Goal: Task Accomplishment & Management: Manage account settings

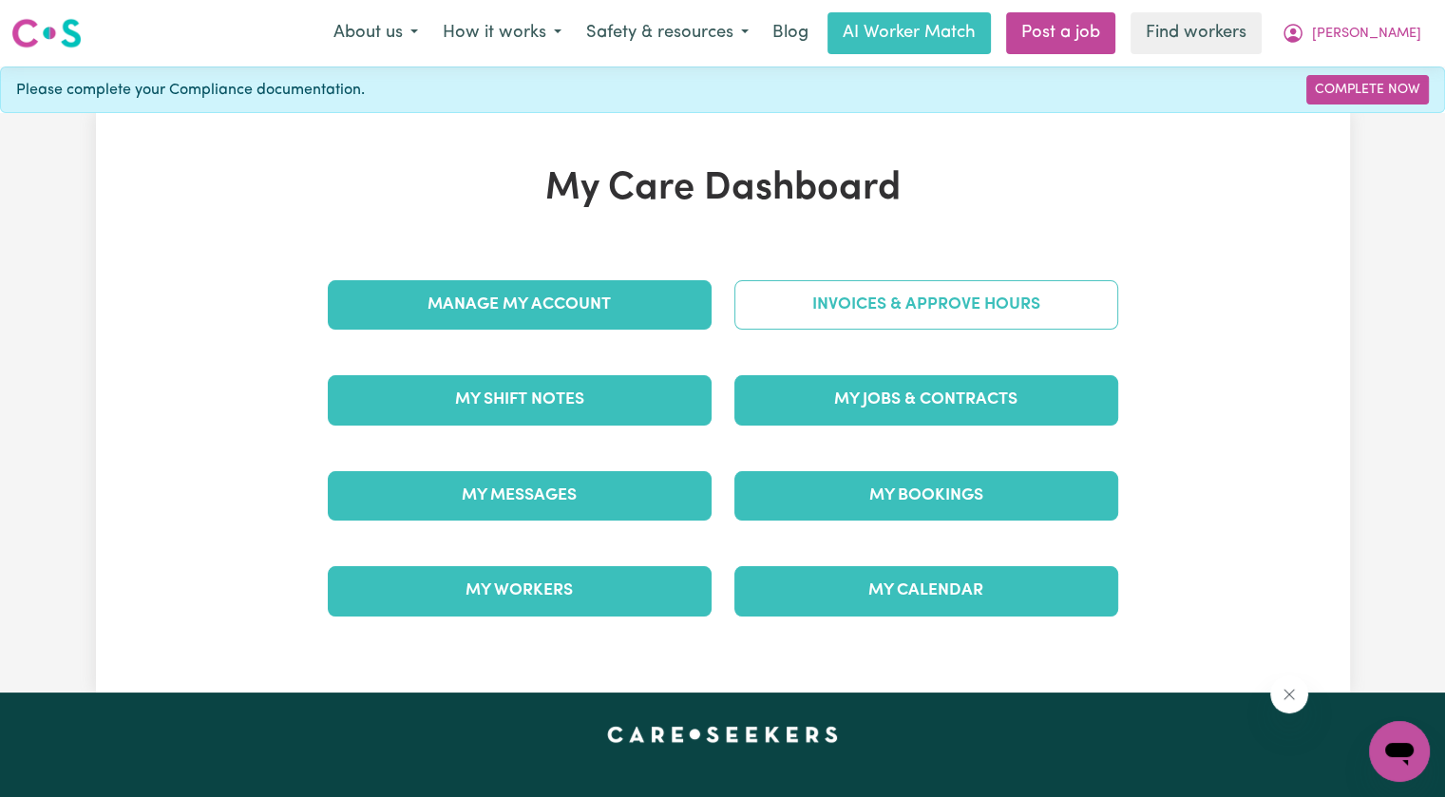
click at [923, 299] on link "Invoices & Approve Hours" at bounding box center [926, 304] width 384 height 49
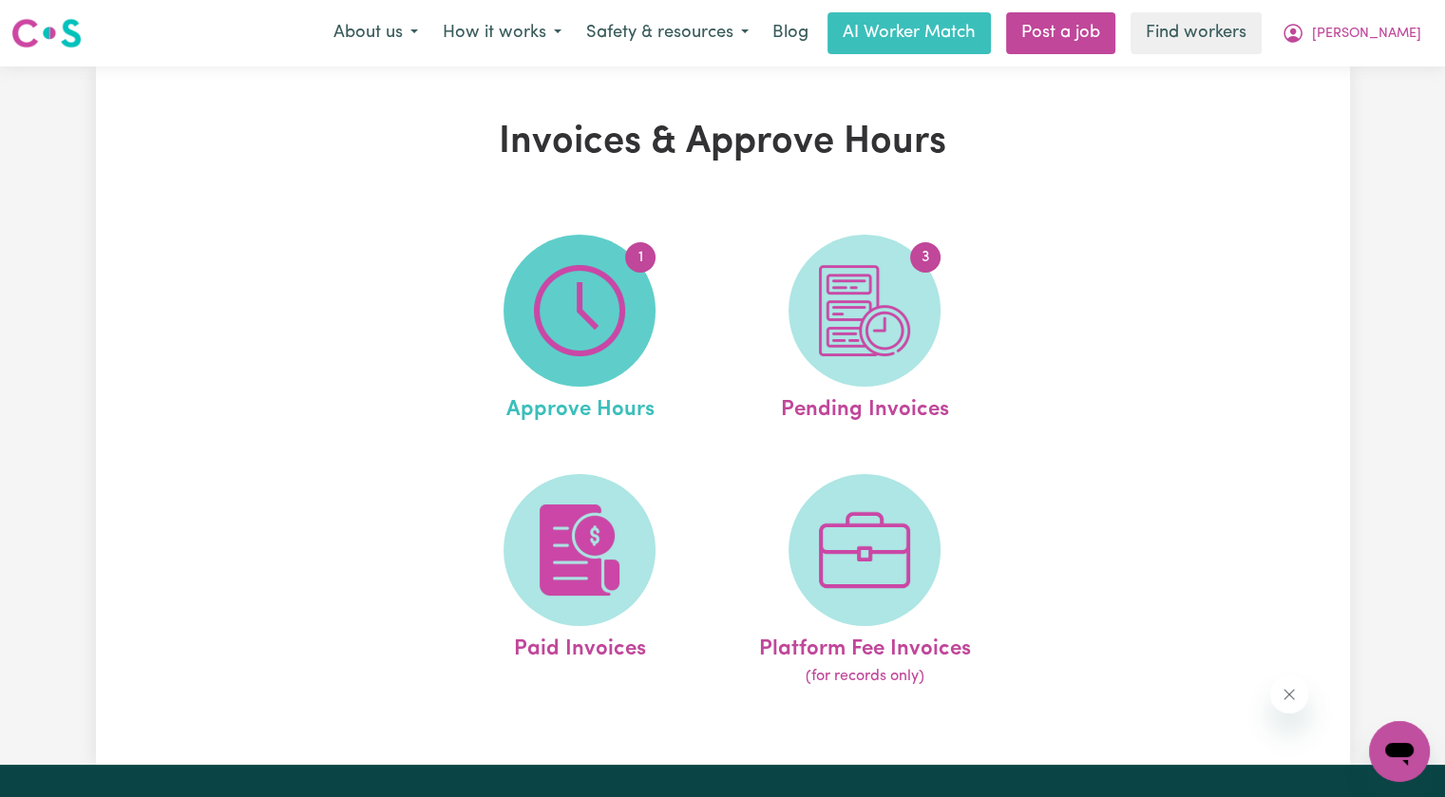
click at [648, 326] on span "1" at bounding box center [579, 311] width 152 height 152
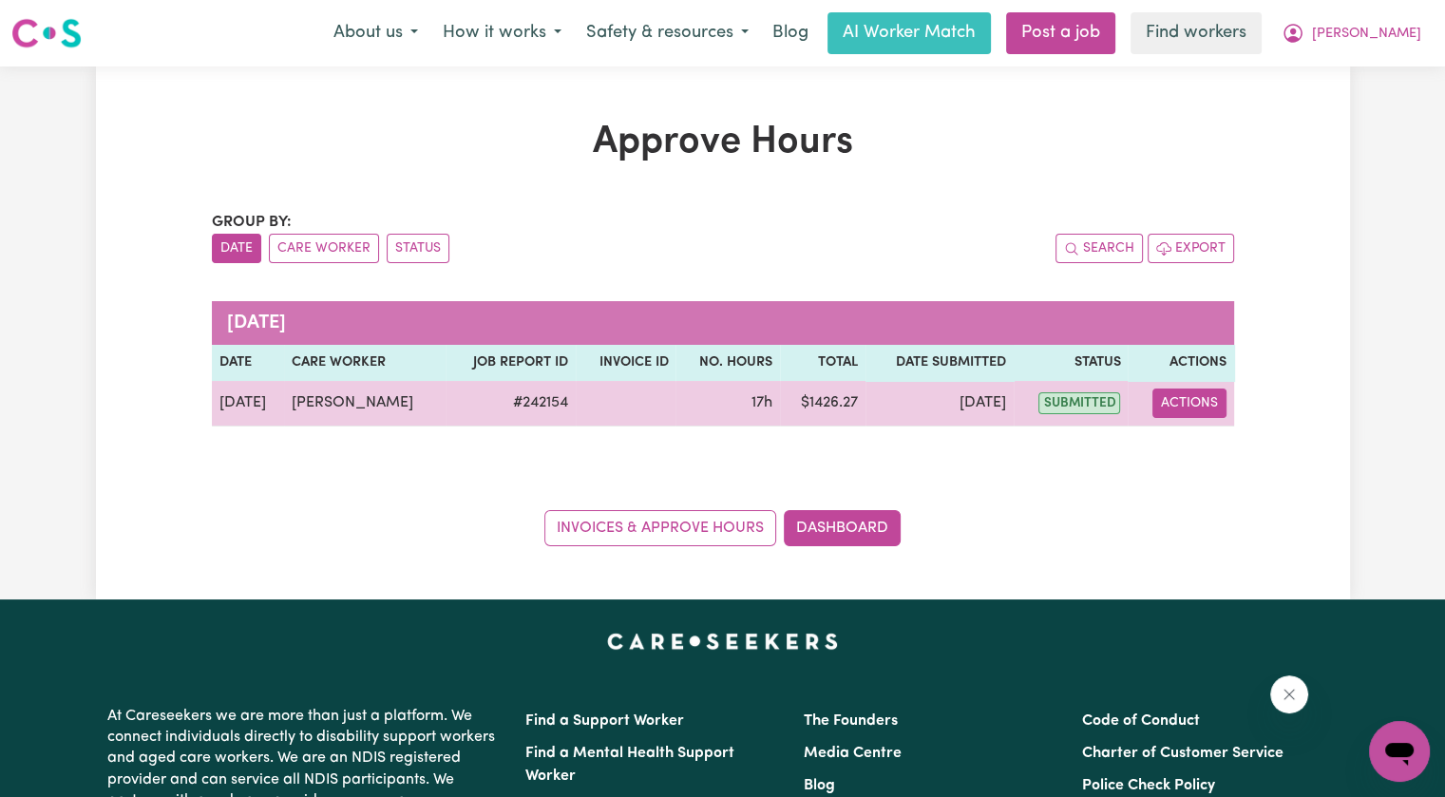
click at [1170, 409] on button "Actions" at bounding box center [1189, 402] width 74 height 29
click at [1172, 447] on icon "View job report 242154" at bounding box center [1176, 447] width 14 height 9
select select "pm"
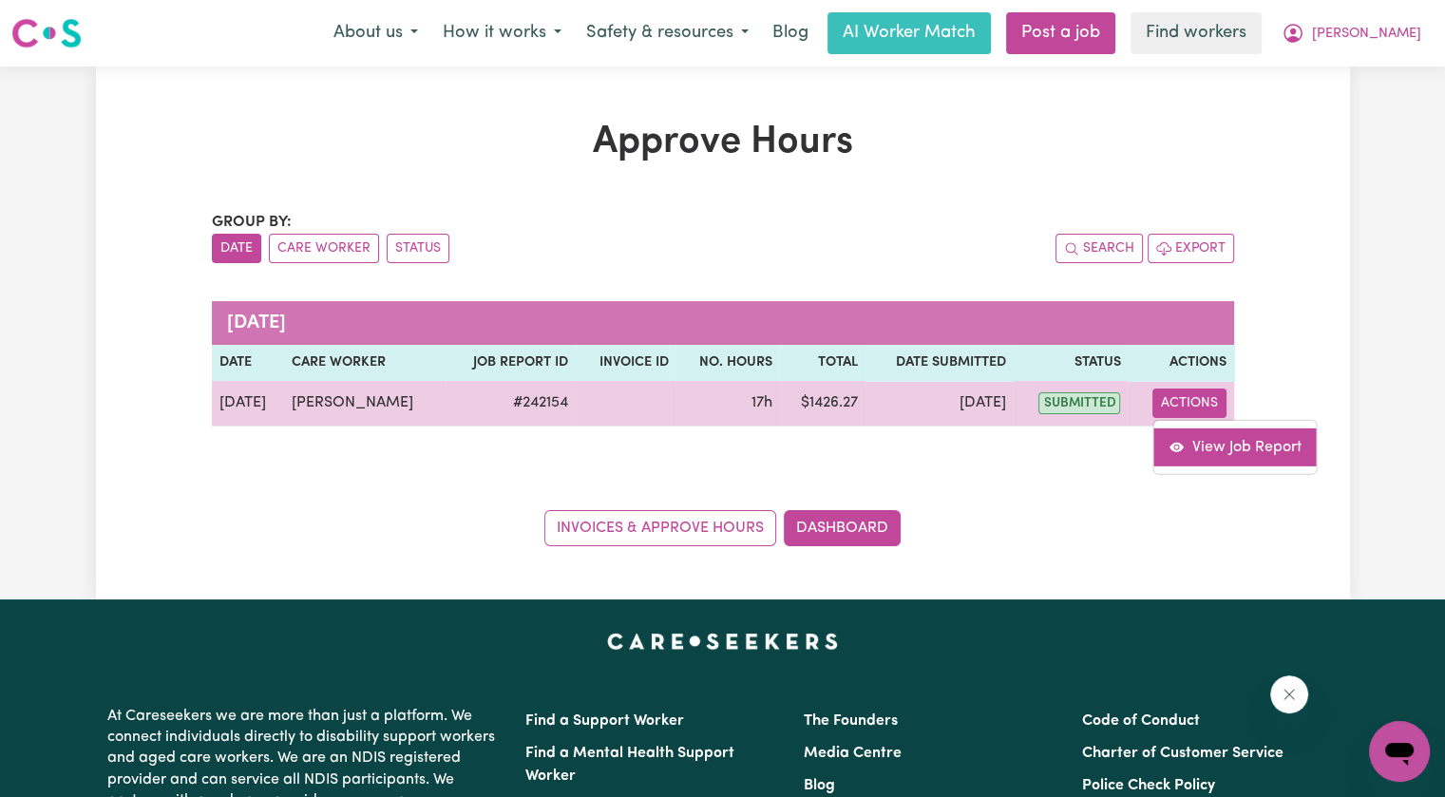
select select "pm"
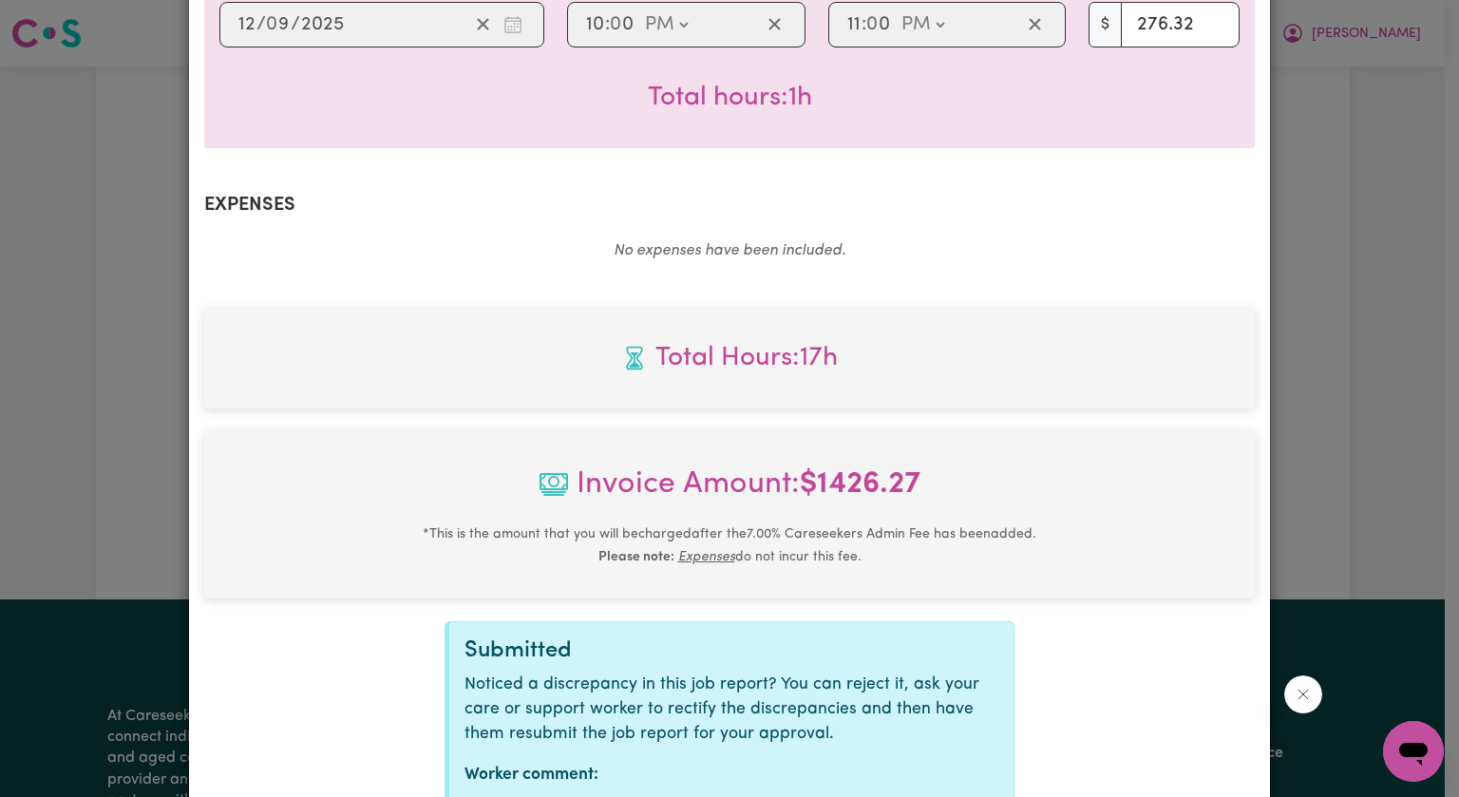
scroll to position [1156, 0]
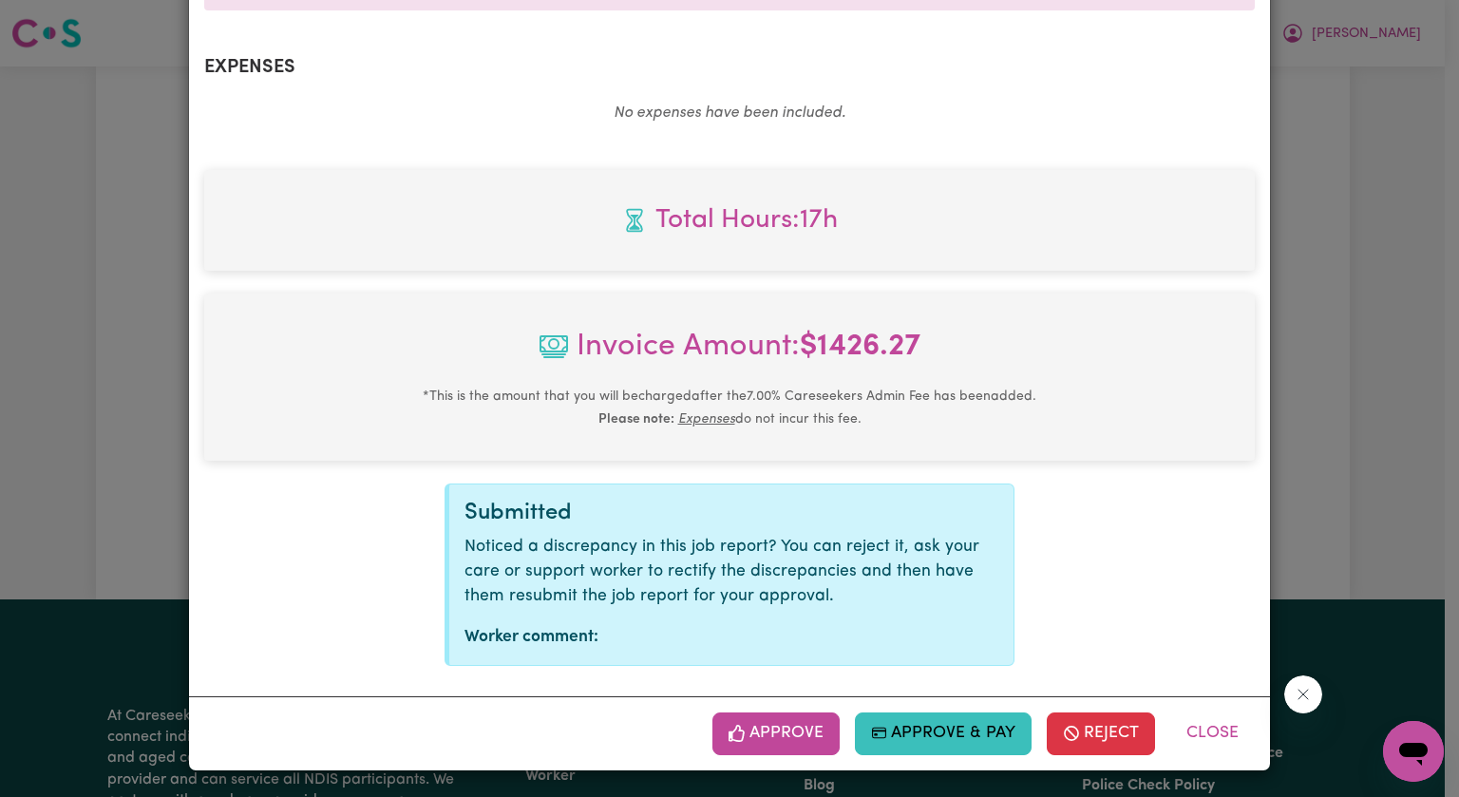
drag, startPoint x: 769, startPoint y: 737, endPoint x: 852, endPoint y: 744, distance: 82.9
click at [769, 737] on button "Approve" at bounding box center [775, 733] width 127 height 42
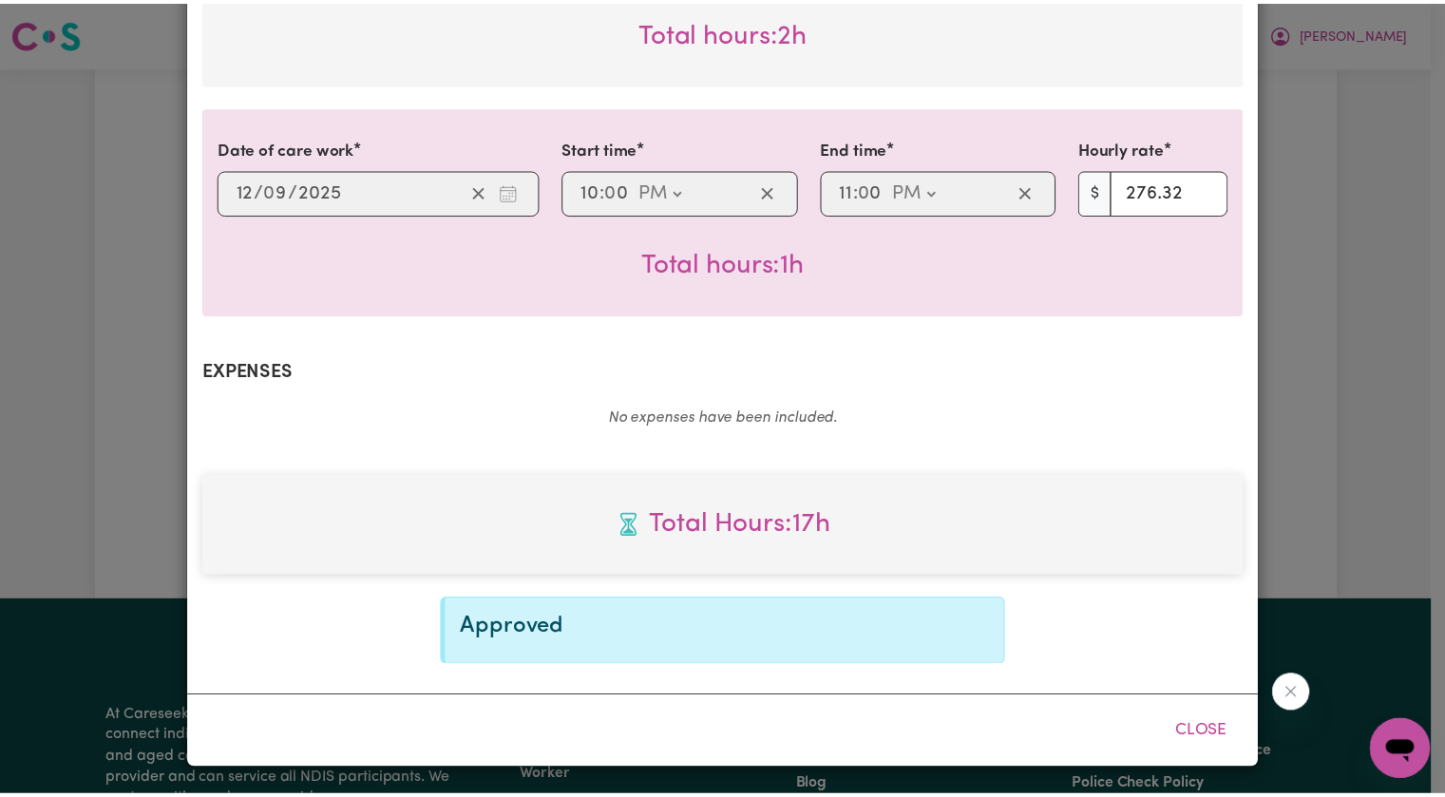
scroll to position [849, 0]
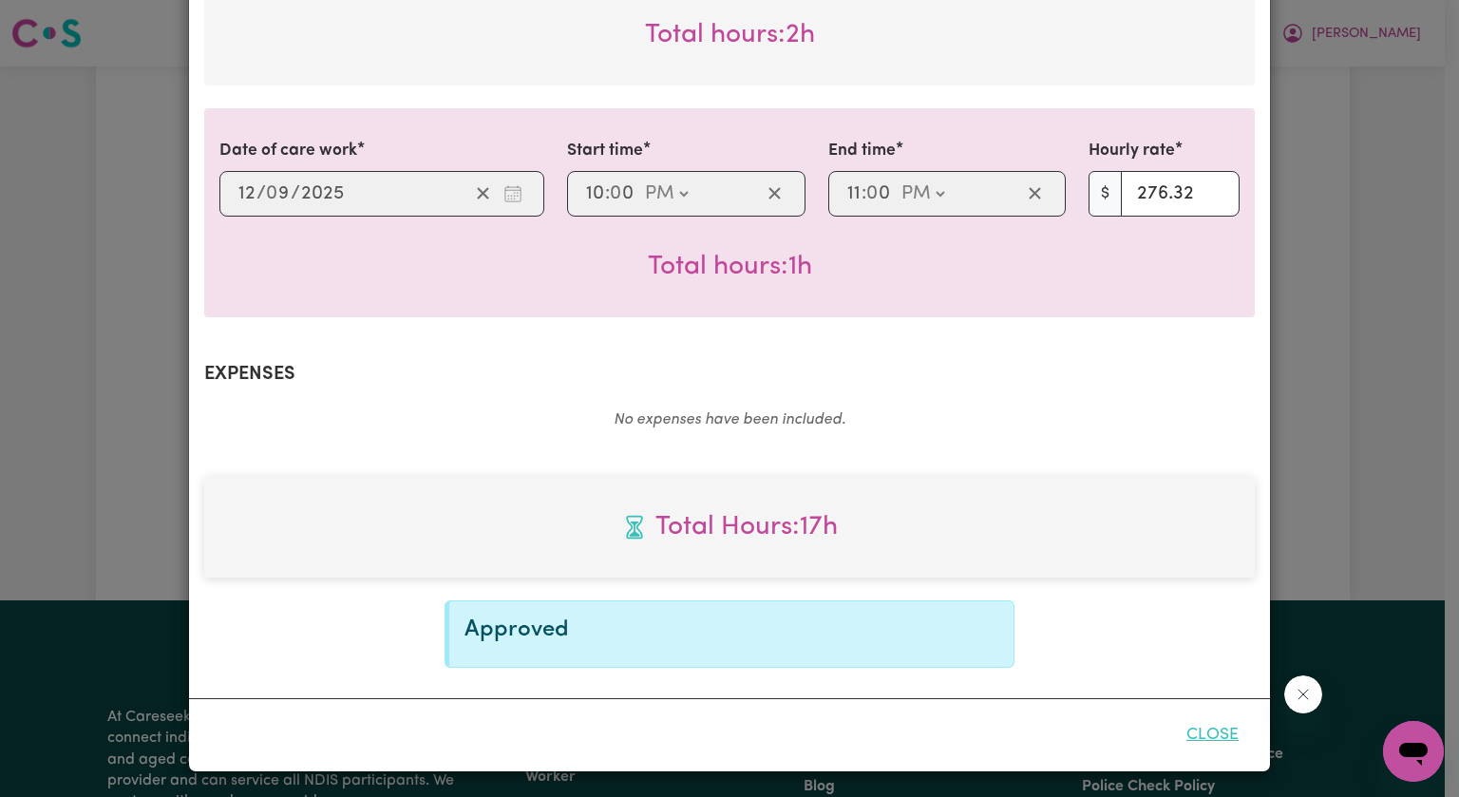
click at [1197, 731] on button "Close" at bounding box center [1212, 735] width 85 height 42
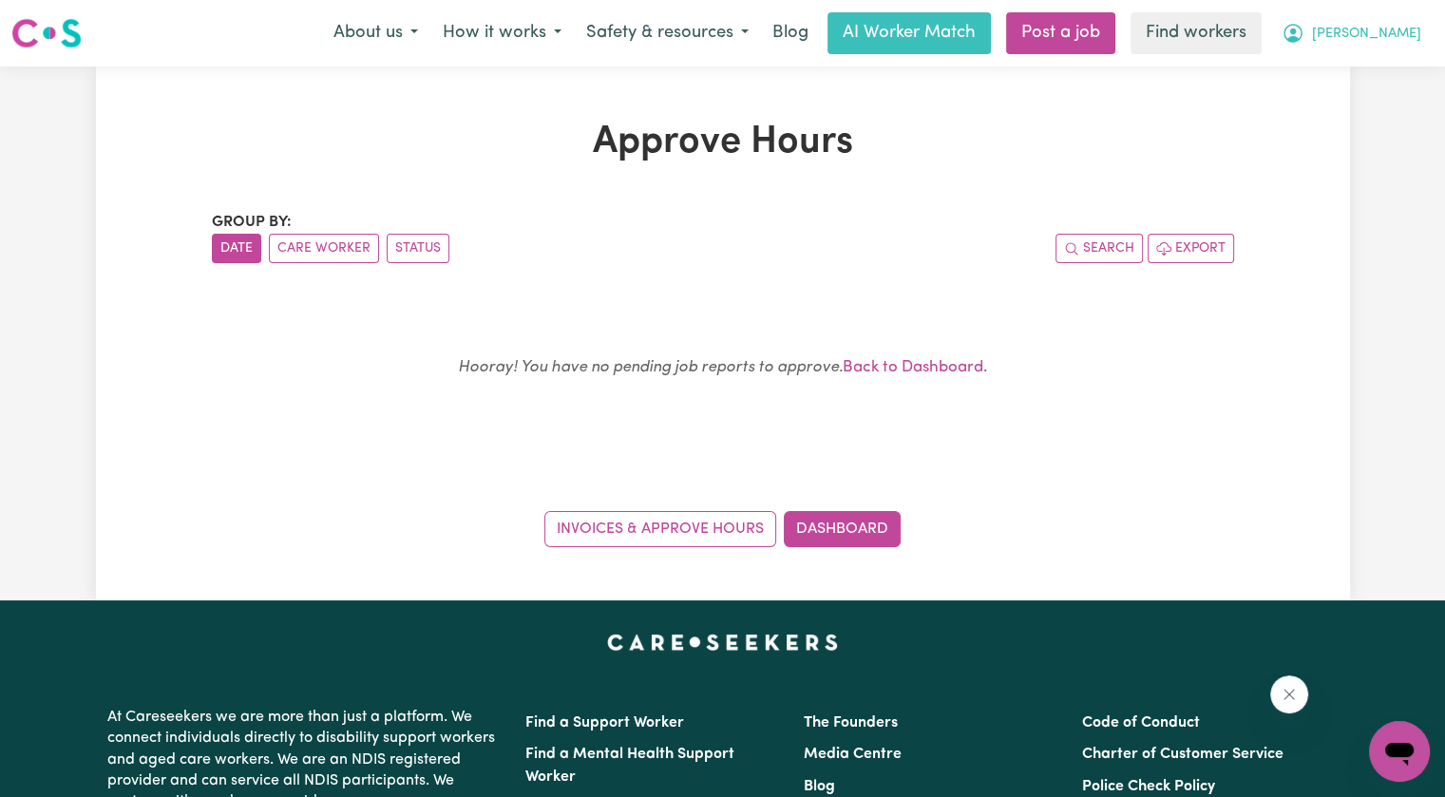
click at [1392, 25] on span "[PERSON_NAME]" at bounding box center [1366, 34] width 109 height 21
click at [1353, 109] on link "Logout" at bounding box center [1357, 109] width 150 height 36
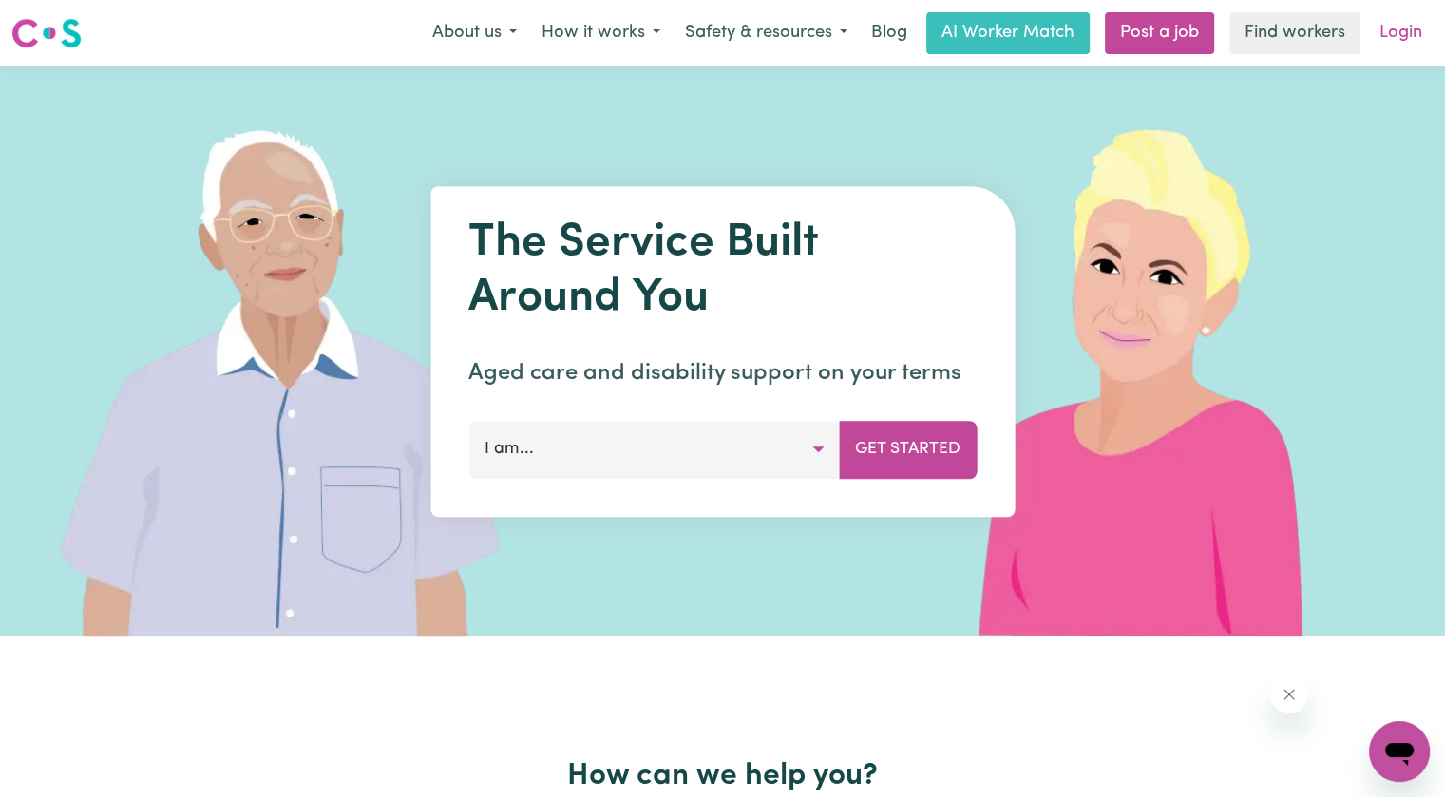
click at [1410, 23] on link "Login" at bounding box center [1401, 33] width 66 height 42
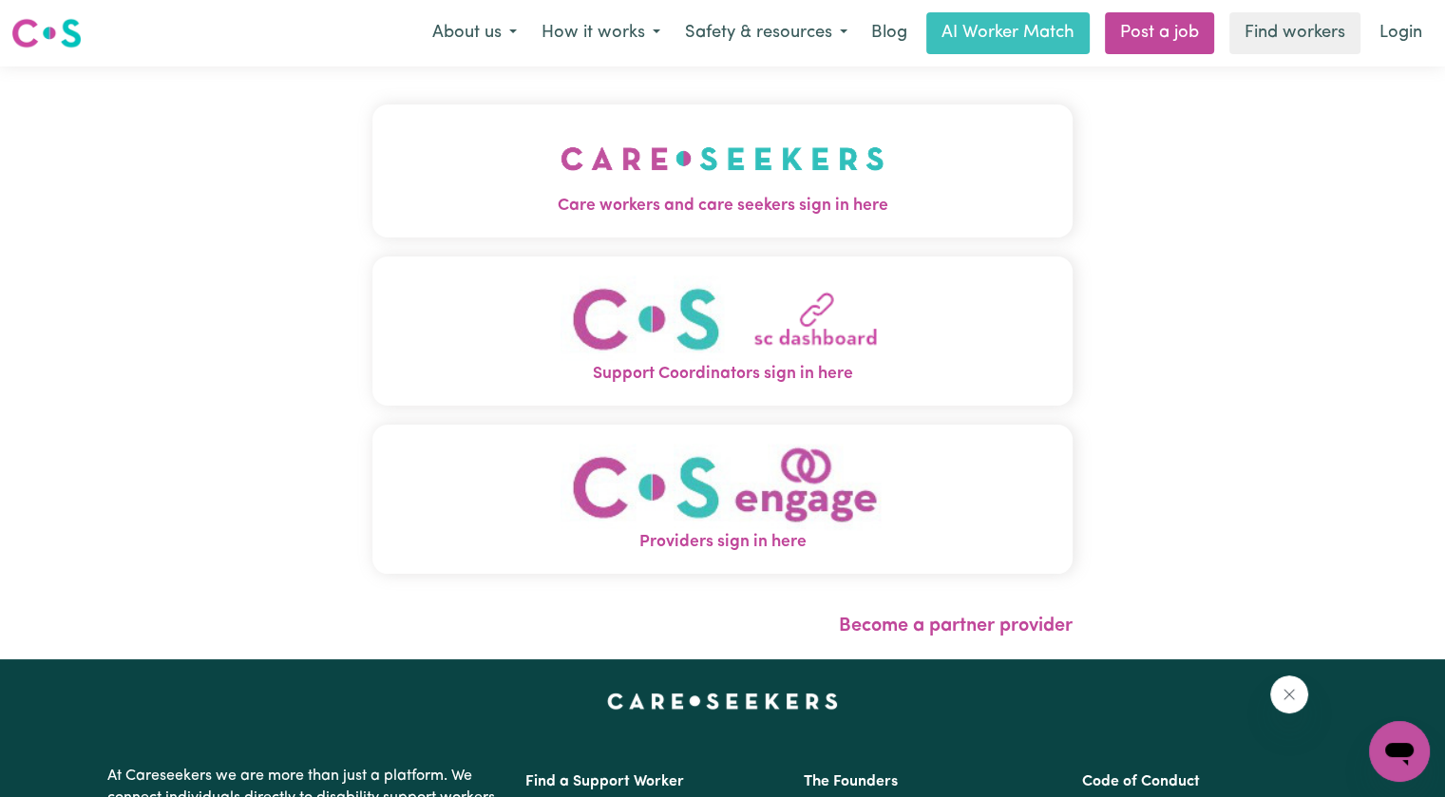
click at [560, 178] on img "Care workers and care seekers sign in here" at bounding box center [722, 158] width 324 height 70
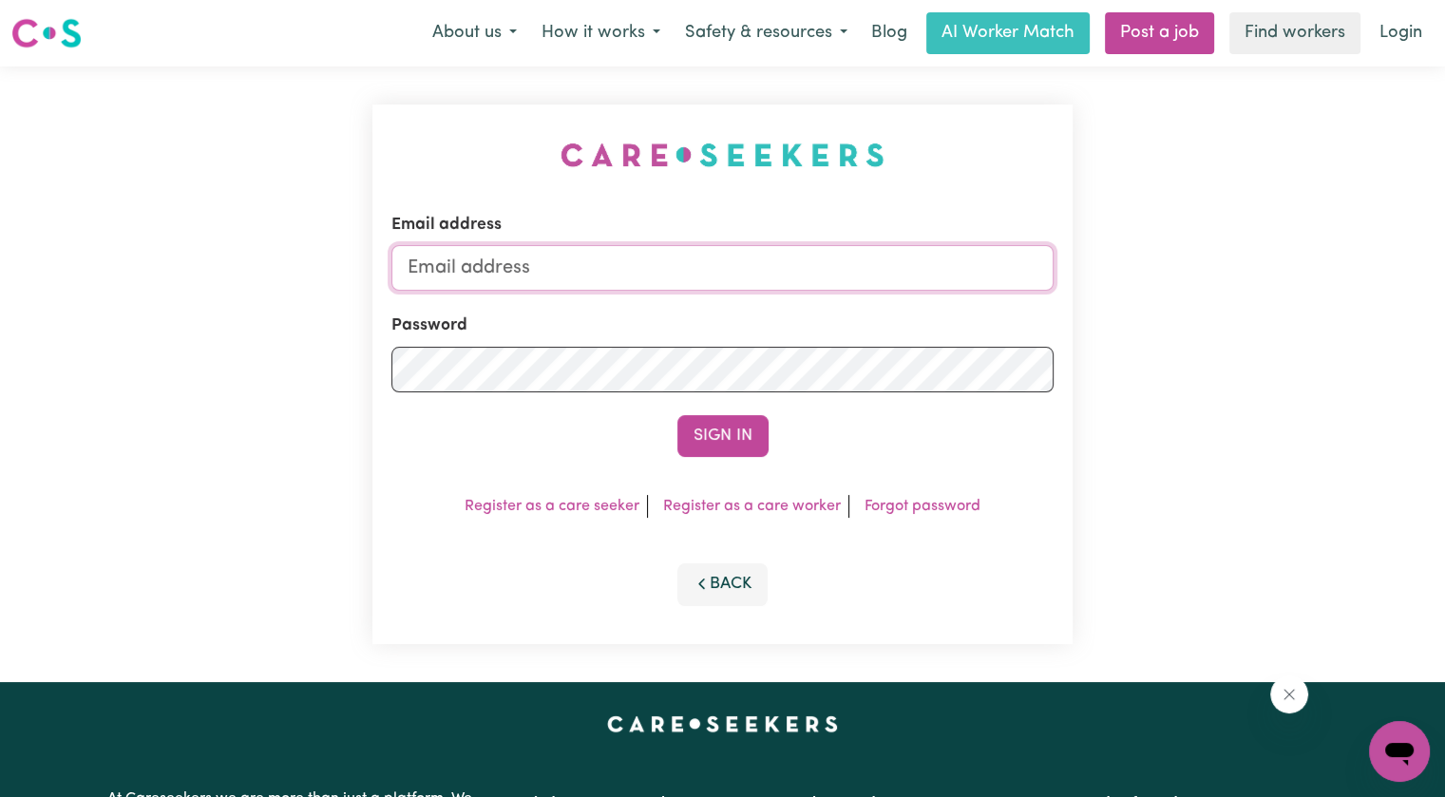
click at [553, 280] on input "Email address" at bounding box center [722, 268] width 662 height 46
type input "[PERSON_NAME][EMAIL_ADDRESS][DOMAIN_NAME]"
click at [677, 415] on button "Sign In" at bounding box center [722, 436] width 91 height 42
